Goal: Task Accomplishment & Management: Use online tool/utility

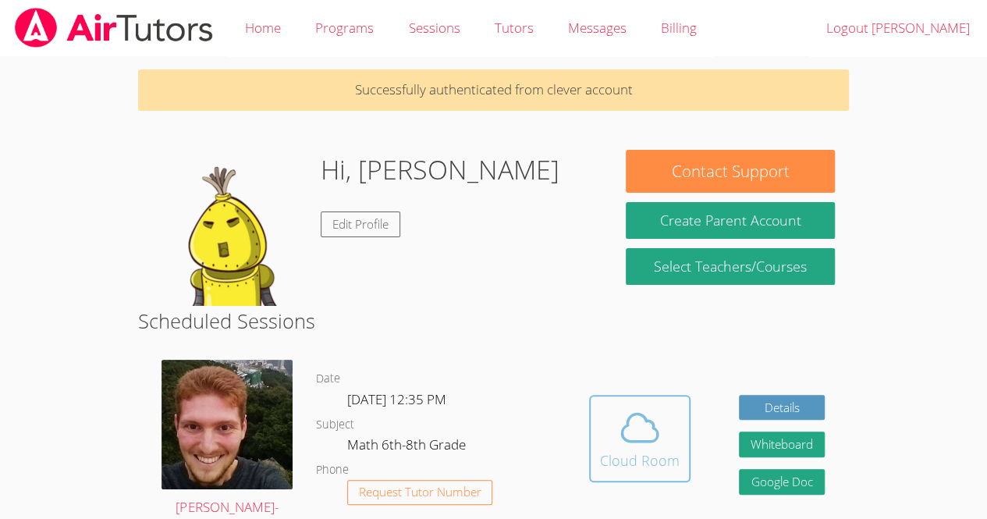
click at [615, 450] on div "Cloud Room" at bounding box center [640, 460] width 80 height 22
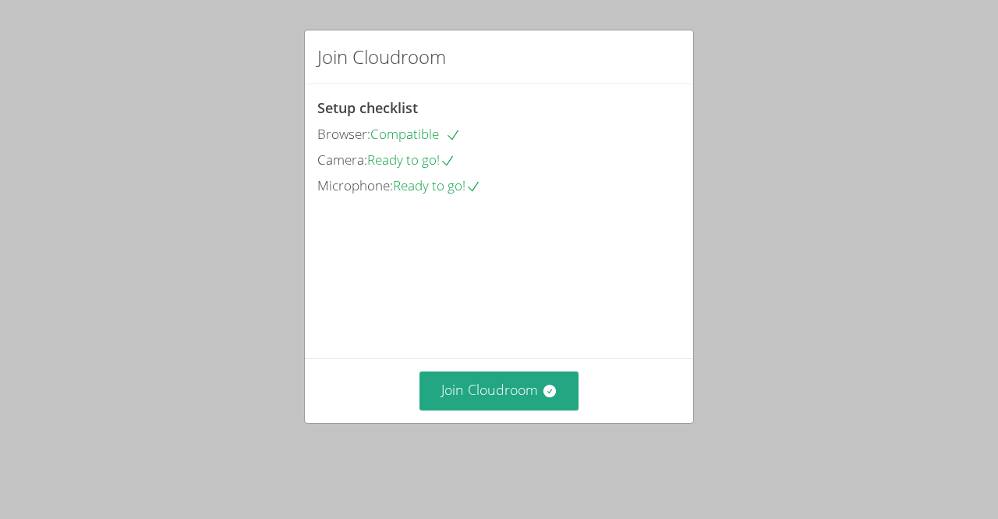
click at [478, 422] on div "Join Cloudroom" at bounding box center [499, 390] width 388 height 64
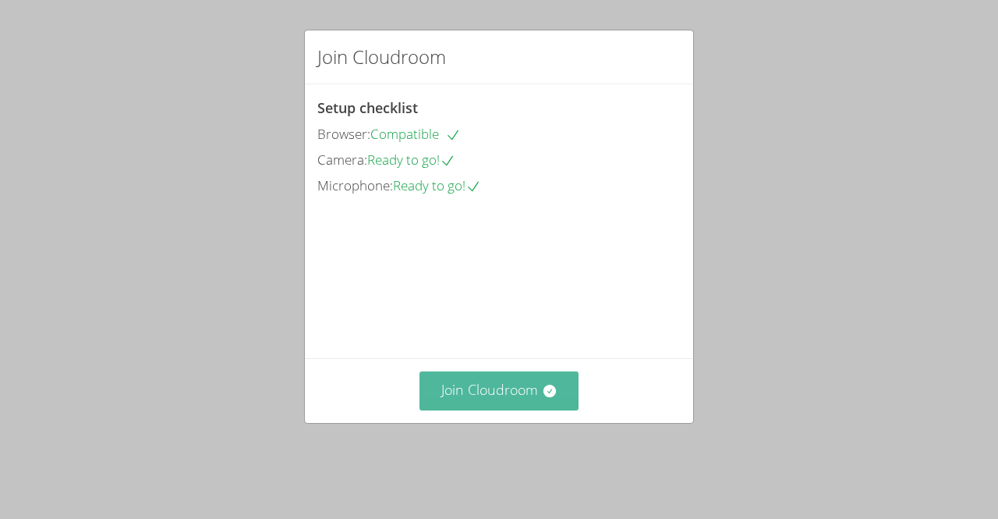
click at [498, 397] on button "Join Cloudroom" at bounding box center [500, 390] width 160 height 38
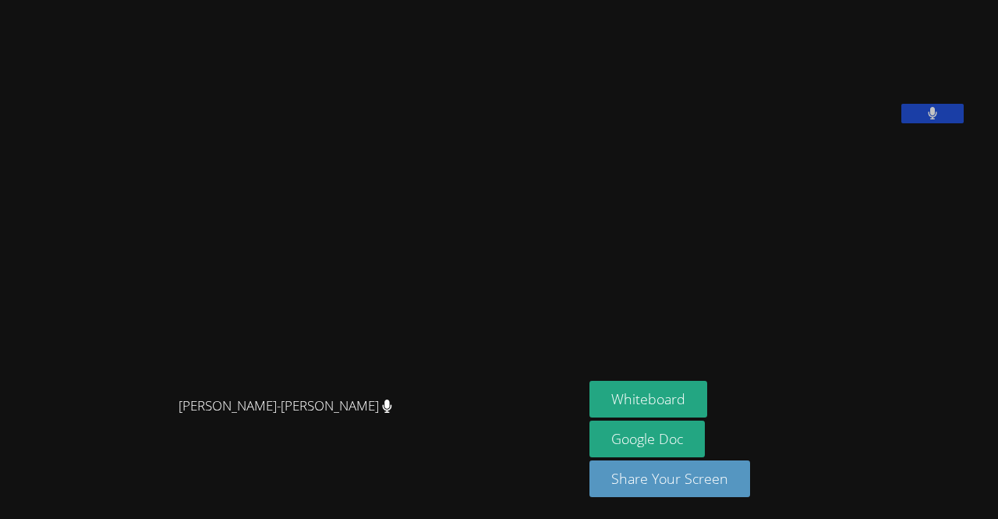
click at [964, 123] on button at bounding box center [933, 114] width 62 height 20
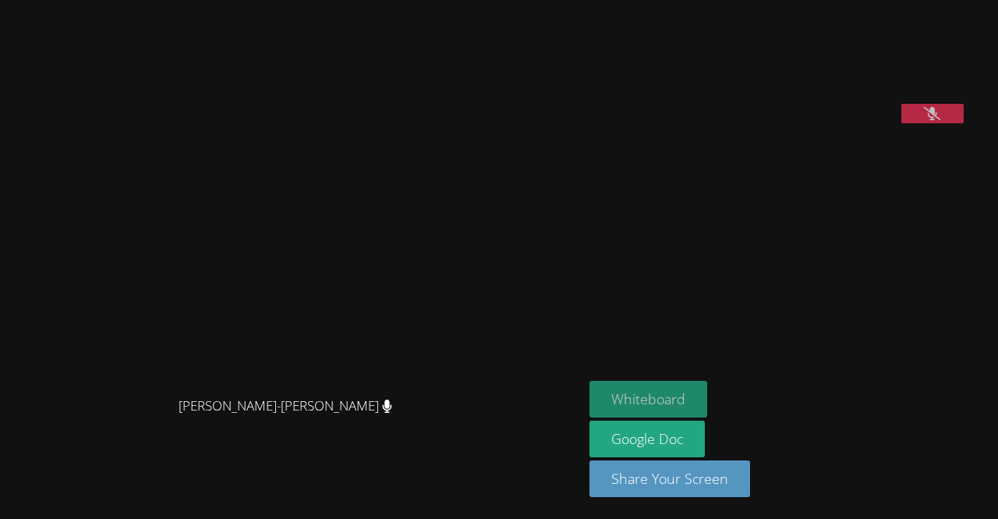
click at [682, 398] on button "Whiteboard" at bounding box center [649, 399] width 118 height 37
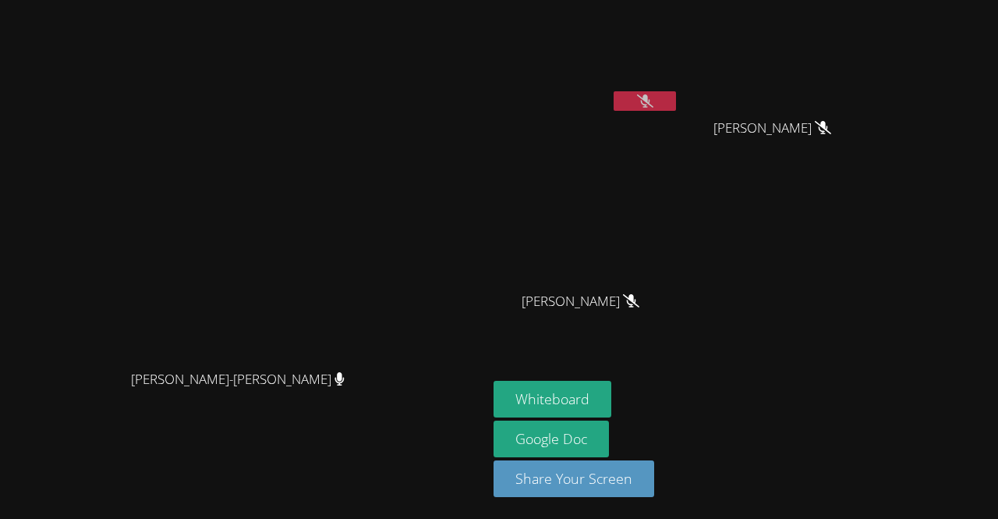
click at [654, 100] on icon at bounding box center [645, 100] width 16 height 13
click at [676, 97] on button at bounding box center [645, 101] width 62 height 20
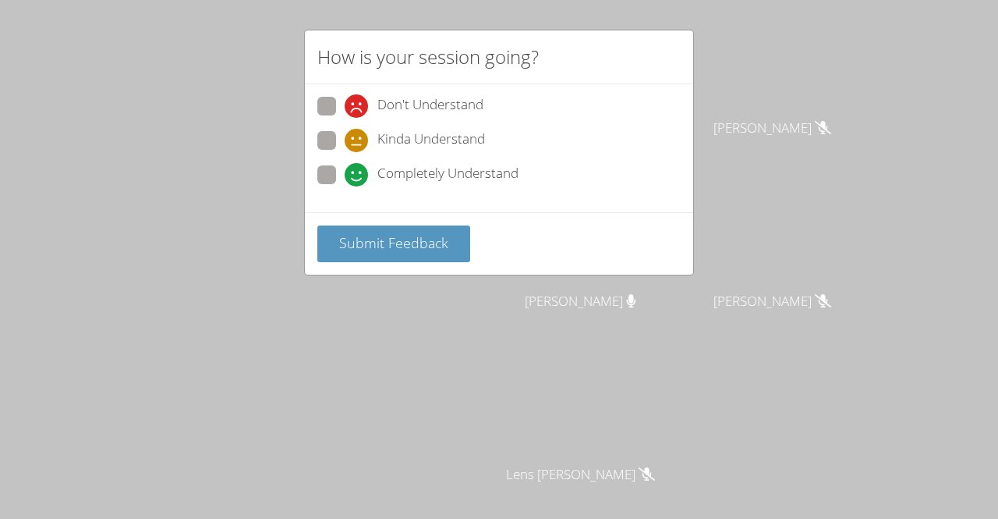
click at [474, 139] on span "Kinda Understand" at bounding box center [432, 140] width 108 height 23
click at [358, 139] on input "Kinda Understand" at bounding box center [351, 137] width 13 height 13
radio input "true"
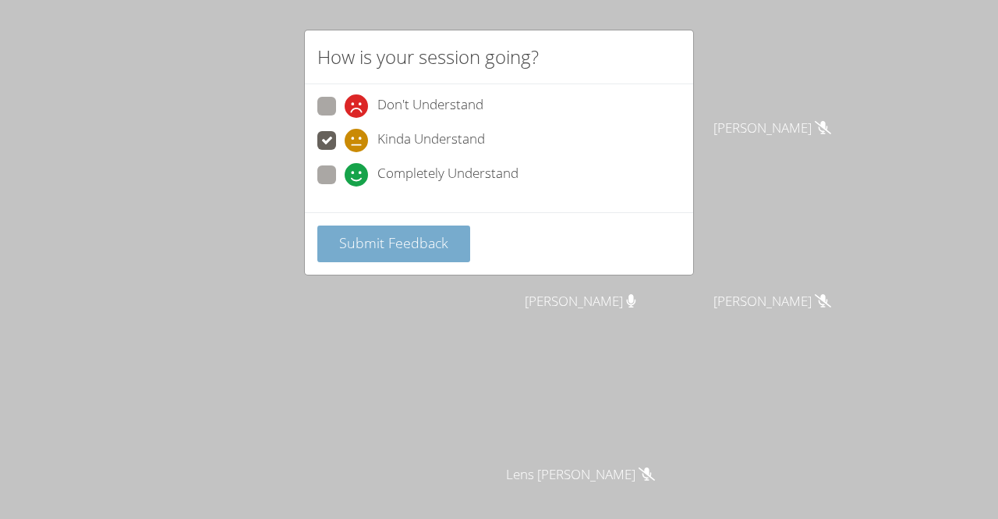
click at [424, 242] on span "Submit Feedback" at bounding box center [393, 242] width 109 height 19
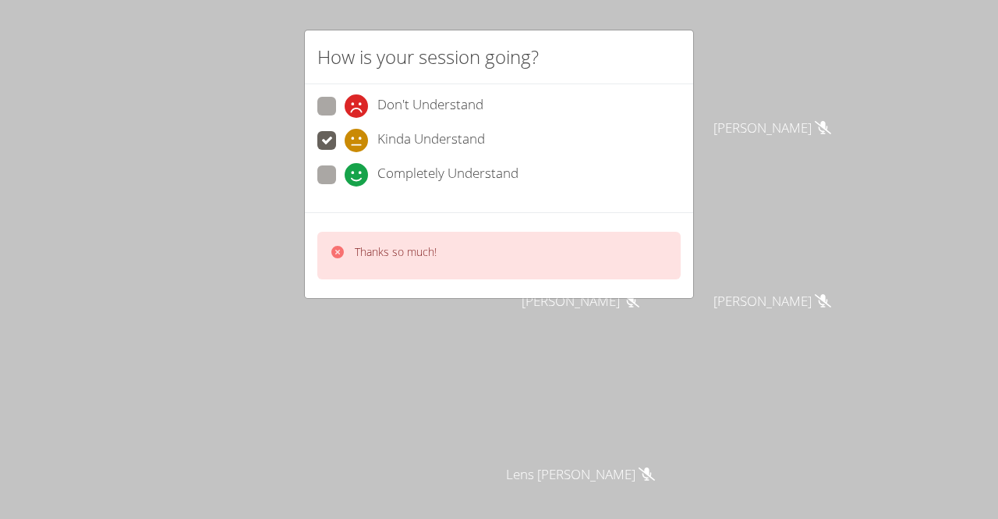
click at [746, 98] on div "How is your session going? Don't Understand Kinda Understand Completely Underst…" at bounding box center [499, 259] width 998 height 519
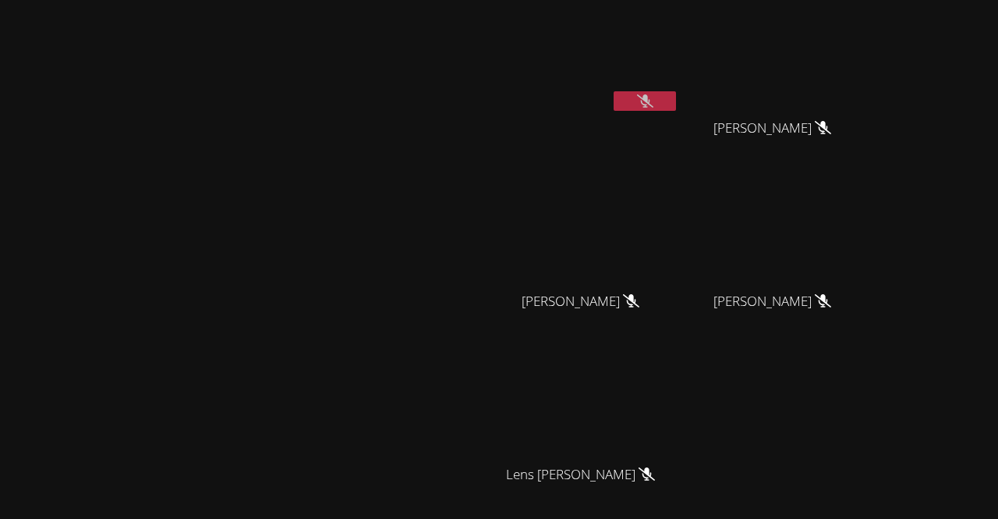
click at [654, 101] on icon at bounding box center [645, 100] width 16 height 13
